Goal: Task Accomplishment & Management: Use online tool/utility

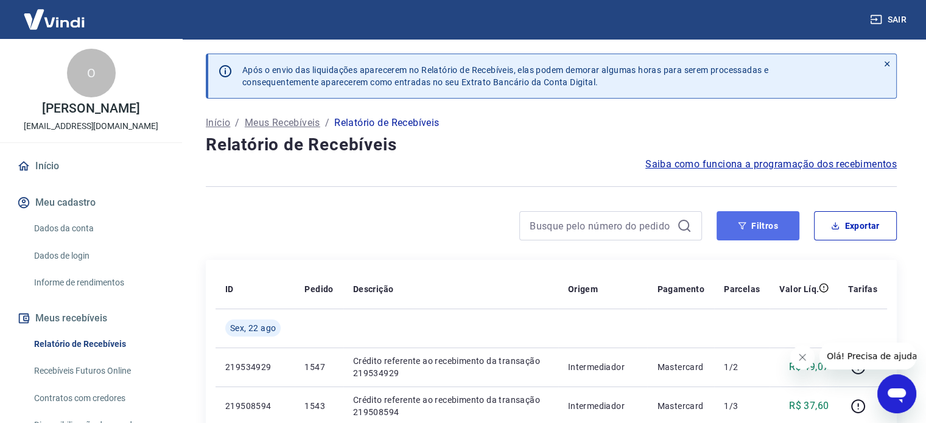
click at [736, 216] on button "Filtros" at bounding box center [757, 225] width 83 height 29
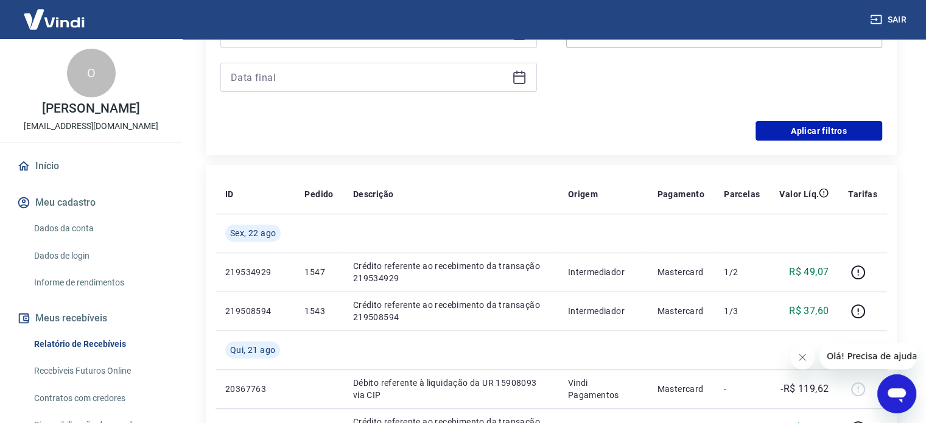
scroll to position [243, 0]
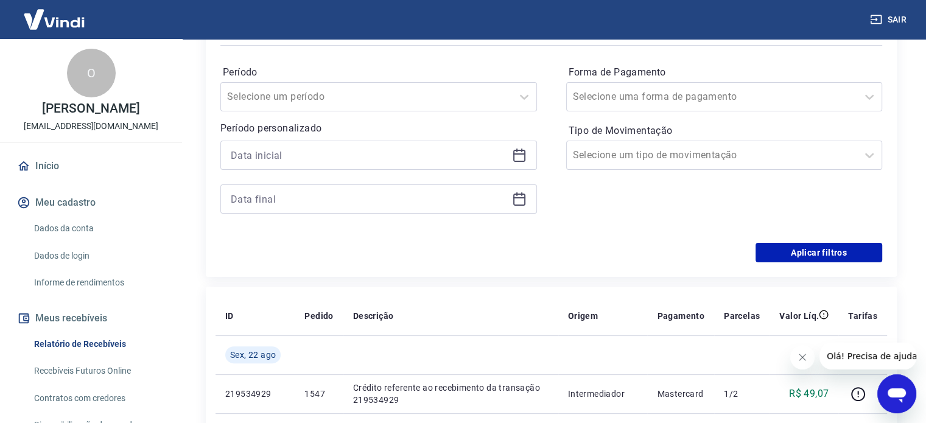
click at [521, 153] on icon at bounding box center [519, 153] width 12 height 1
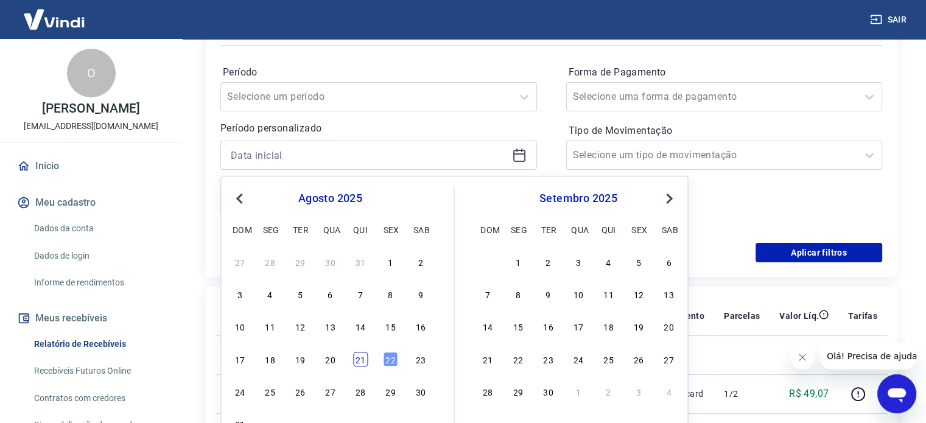
click at [363, 360] on div "21" at bounding box center [360, 359] width 15 height 15
type input "[DATE]"
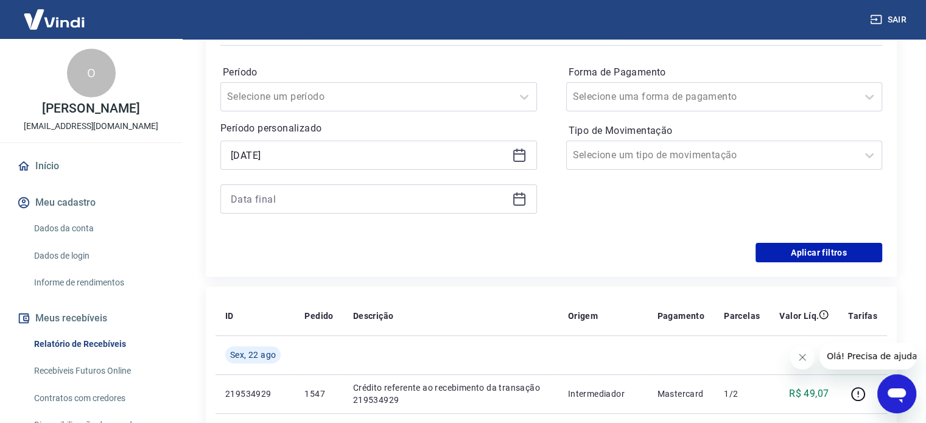
click at [517, 197] on icon at bounding box center [519, 197] width 12 height 1
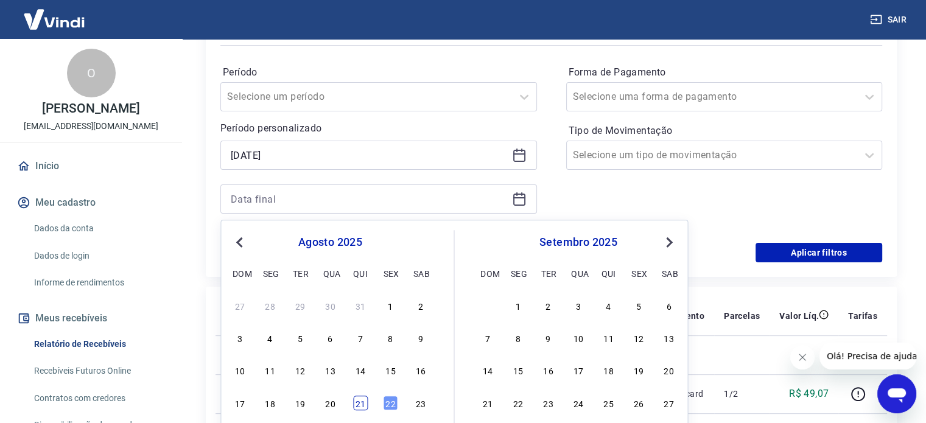
click at [355, 397] on div "21" at bounding box center [360, 403] width 15 height 15
type input "[DATE]"
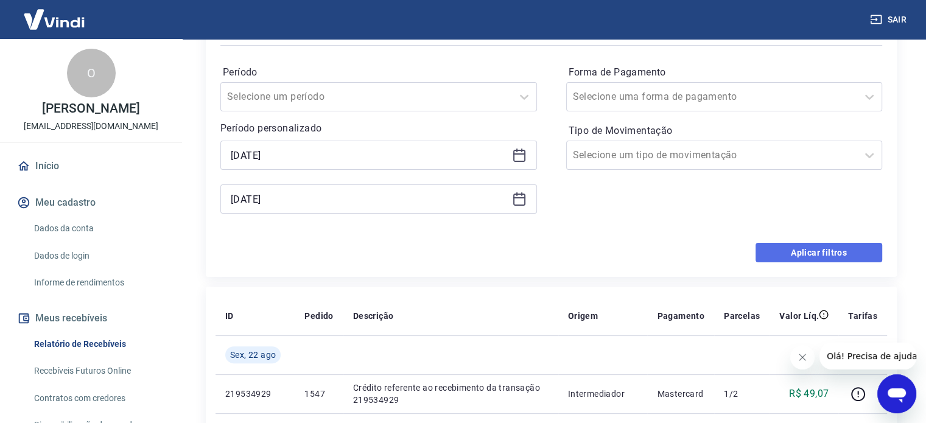
click at [800, 253] on button "Aplicar filtros" at bounding box center [818, 252] width 127 height 19
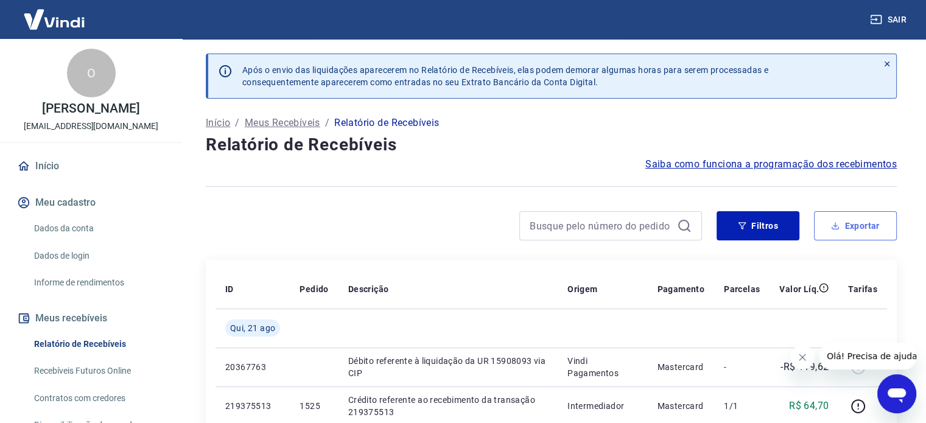
click at [835, 225] on icon "button" at bounding box center [835, 224] width 1 height 5
type input "[DATE]"
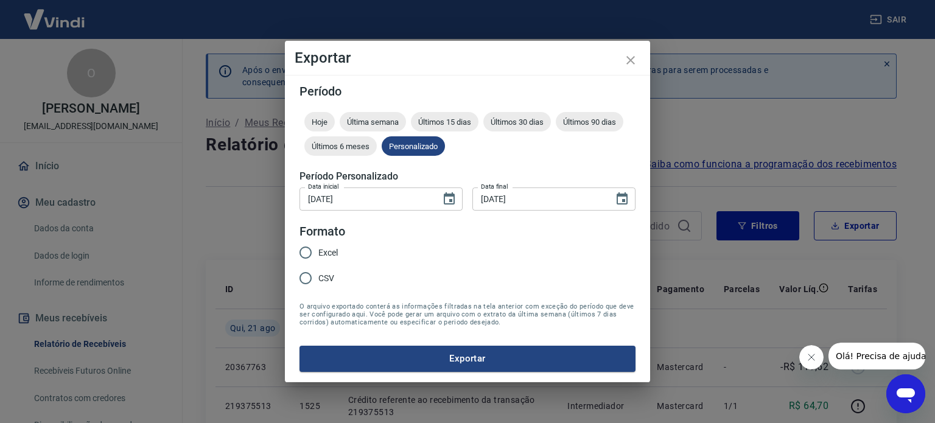
click at [300, 252] on input "Excel" at bounding box center [306, 253] width 26 height 26
radio input "true"
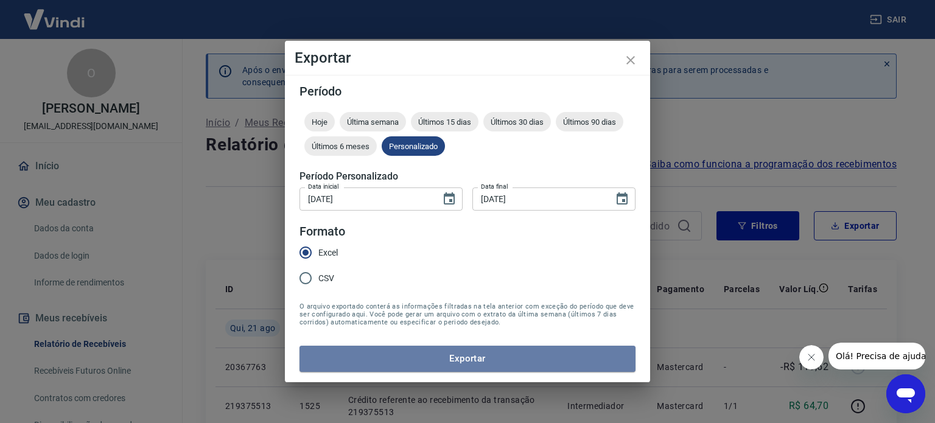
drag, startPoint x: 465, startPoint y: 358, endPoint x: 450, endPoint y: 371, distance: 19.0
click at [466, 359] on button "Exportar" at bounding box center [467, 359] width 336 height 26
